Goal: Task Accomplishment & Management: Use online tool/utility

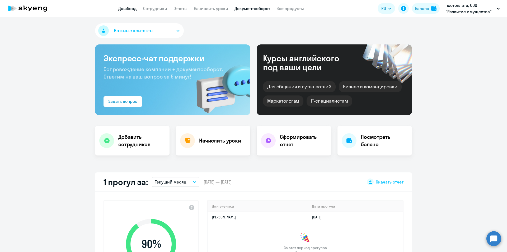
click at [254, 9] on link "Документооборот" at bounding box center [253, 8] width 36 height 5
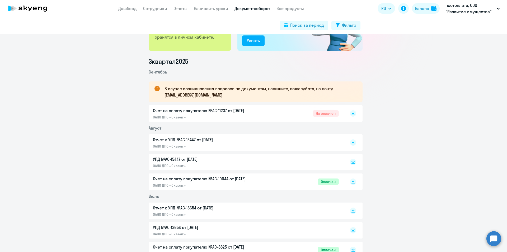
scroll to position [26, 0]
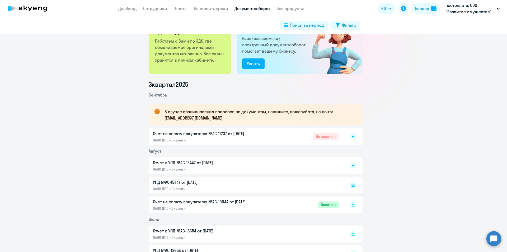
click at [193, 133] on p "Счет на оплату покупателю №AC-11237 от [DATE]" at bounding box center [208, 133] width 111 height 6
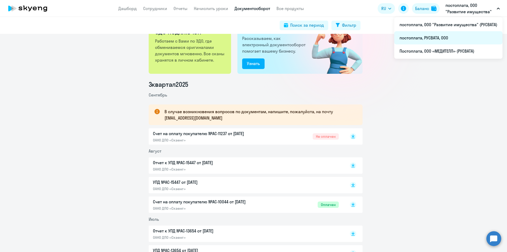
click at [437, 39] on li "постоплата, РУСВАТА, ООО" at bounding box center [448, 37] width 108 height 13
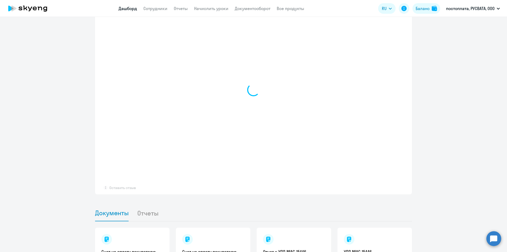
scroll to position [370, 0]
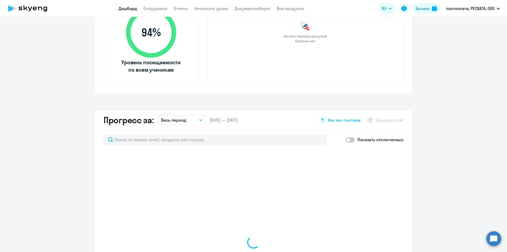
select select "30"
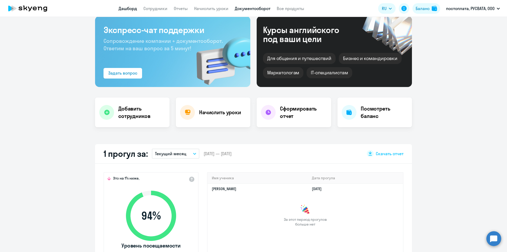
scroll to position [0, 0]
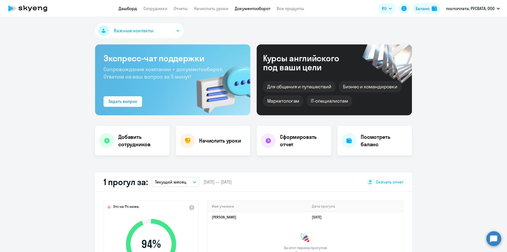
click at [252, 9] on link "Документооборот" at bounding box center [253, 8] width 36 height 5
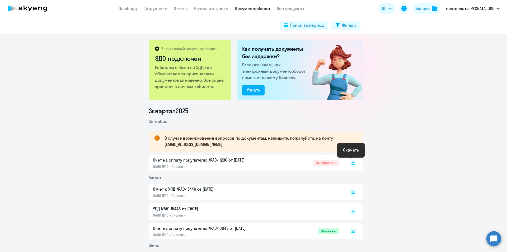
click at [352, 161] on icon at bounding box center [353, 161] width 3 height 3
click at [173, 161] on p "Счет на оплату покупателю №AC-11236 от [DATE]" at bounding box center [208, 160] width 111 height 6
click at [148, 10] on link "Сотрудники" at bounding box center [155, 8] width 24 height 5
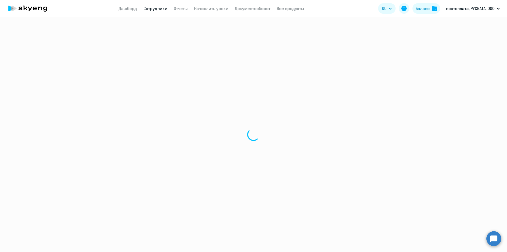
select select "30"
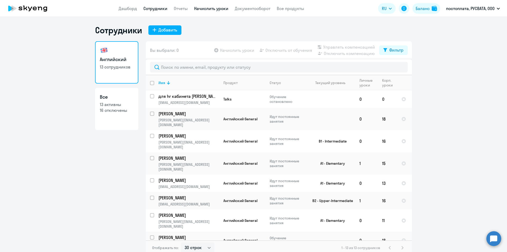
click at [208, 9] on link "Начислить уроки" at bounding box center [211, 8] width 34 height 5
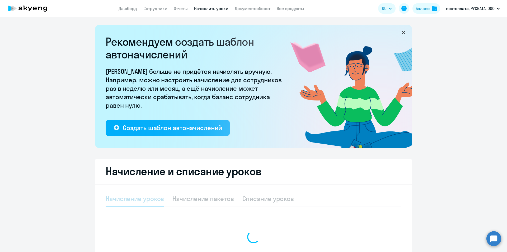
select select "10"
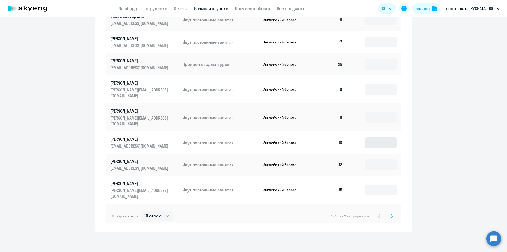
scroll to position [298, 0]
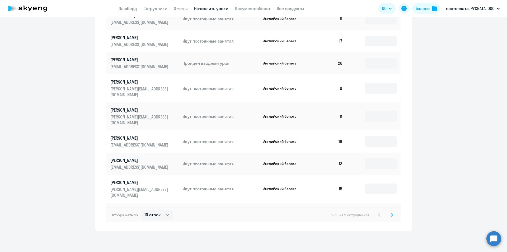
click at [391, 213] on icon at bounding box center [392, 215] width 2 height 4
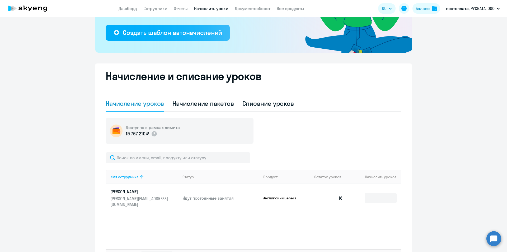
scroll to position [57, 0]
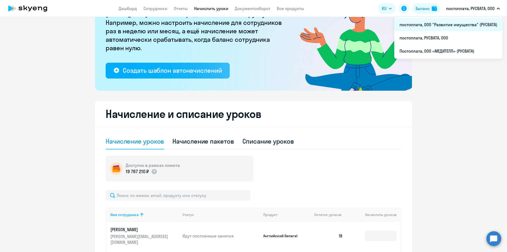
click at [443, 25] on li "постоплата, ООО "Развитие имущества" (РУСВАТА)" at bounding box center [448, 24] width 108 height 13
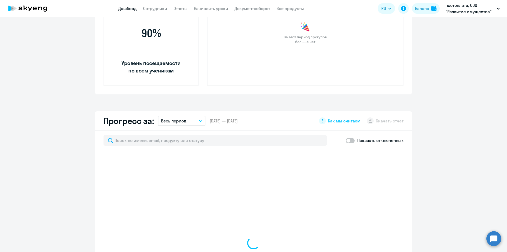
scroll to position [290, 0]
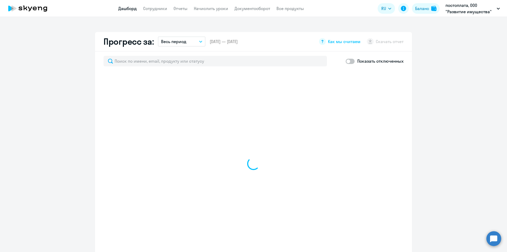
select select "30"
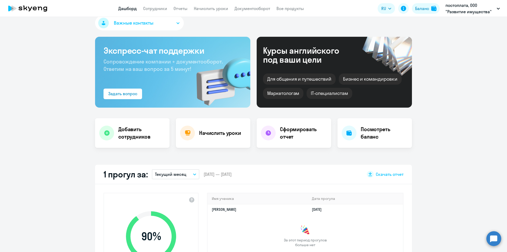
scroll to position [5, 0]
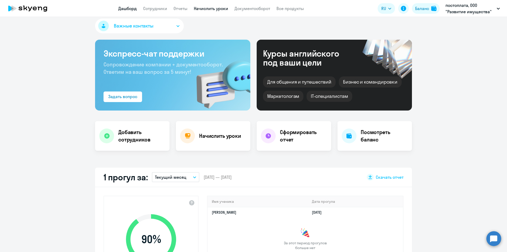
click at [217, 9] on link "Начислить уроки" at bounding box center [211, 8] width 34 height 5
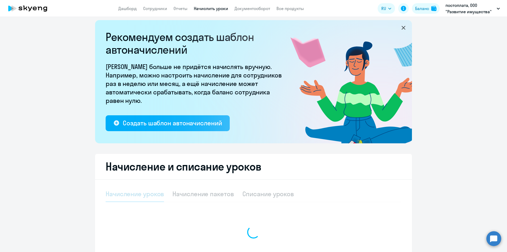
select select "10"
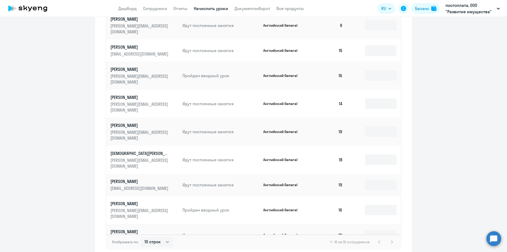
scroll to position [298, 0]
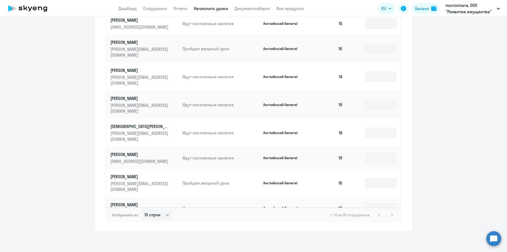
click at [390, 215] on div "1 - 10 из 10 сотрудников" at bounding box center [362, 215] width 65 height 6
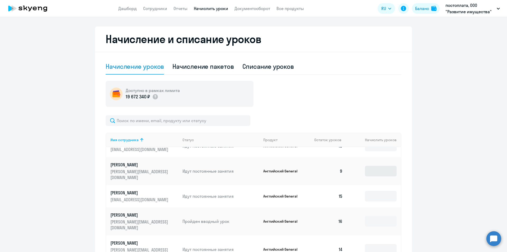
scroll to position [18, 0]
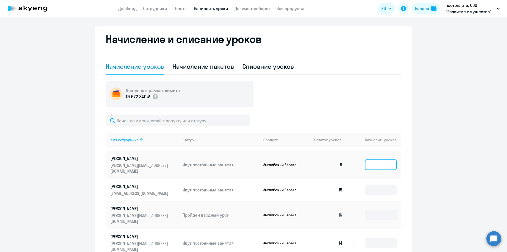
click at [379, 170] on input at bounding box center [381, 164] width 32 height 11
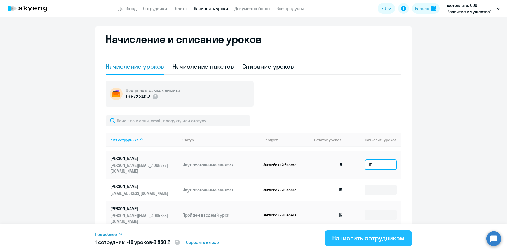
type input "10"
click at [365, 240] on div "Начислить сотрудникам" at bounding box center [368, 238] width 72 height 8
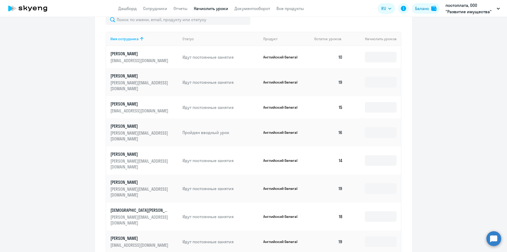
scroll to position [166, 0]
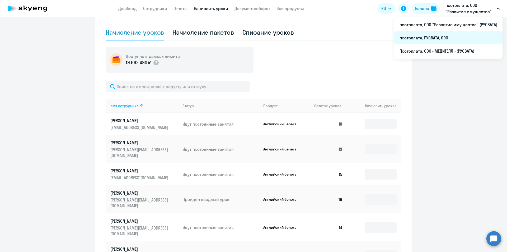
click at [430, 40] on li "постоплата, РУСВАТА, ООО" at bounding box center [448, 37] width 108 height 13
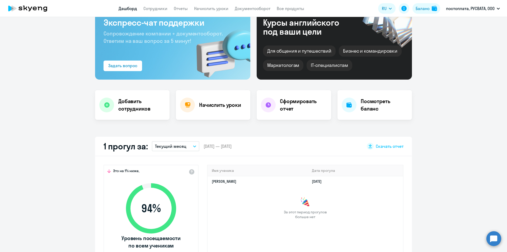
scroll to position [34, 0]
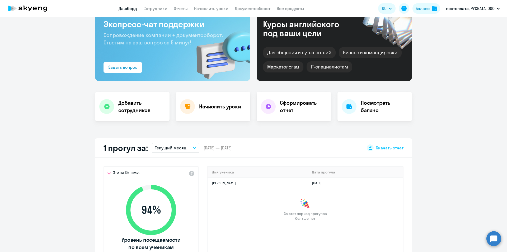
select select "30"
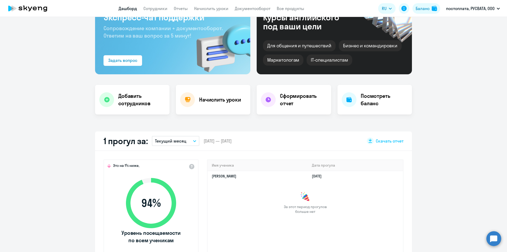
scroll to position [0, 0]
